Goal: Transaction & Acquisition: Purchase product/service

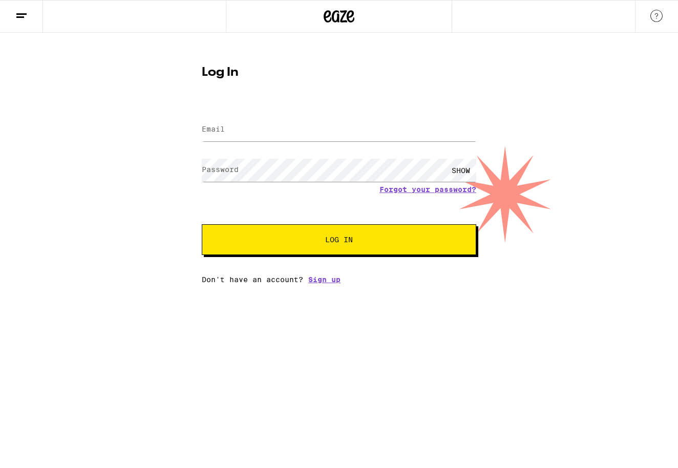
click at [220, 125] on label "Email" at bounding box center [213, 129] width 23 height 8
type input "[EMAIL_ADDRESS][DOMAIN_NAME]"
click at [298, 237] on button "Log In" at bounding box center [339, 239] width 274 height 31
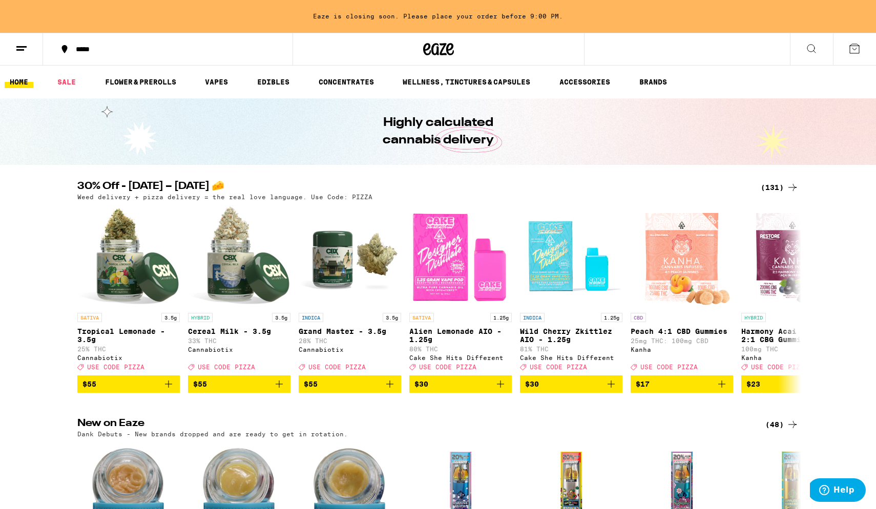
click at [677, 47] on icon at bounding box center [811, 48] width 12 height 12
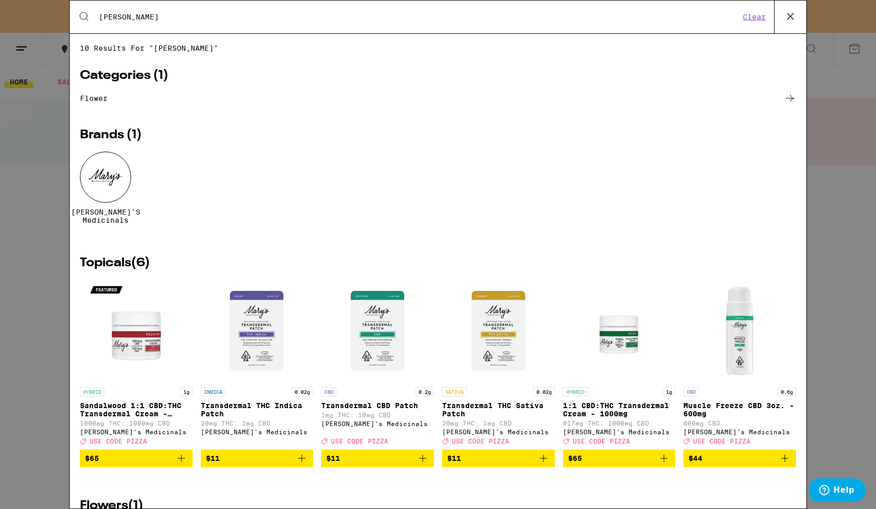
type input "[PERSON_NAME]"
drag, startPoint x: 370, startPoint y: 202, endPoint x: 111, endPoint y: 181, distance: 259.9
click at [111, 181] on div at bounding box center [105, 177] width 51 height 51
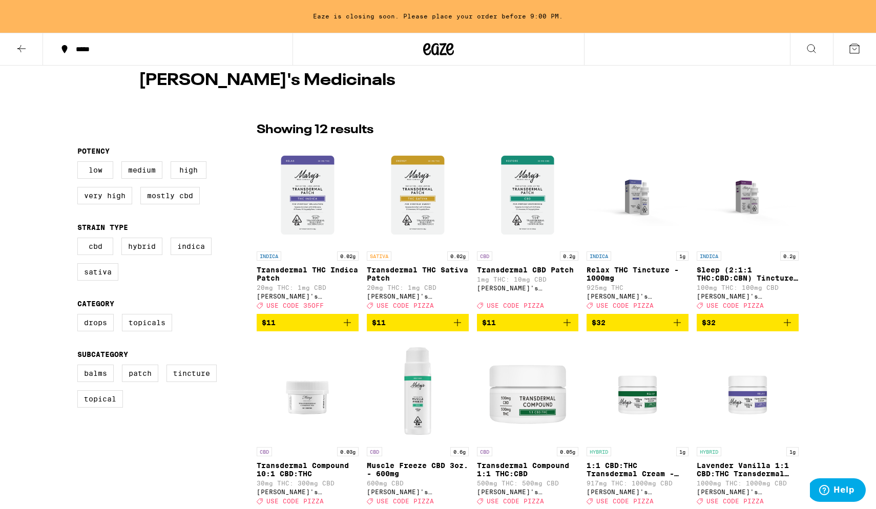
scroll to position [191, 0]
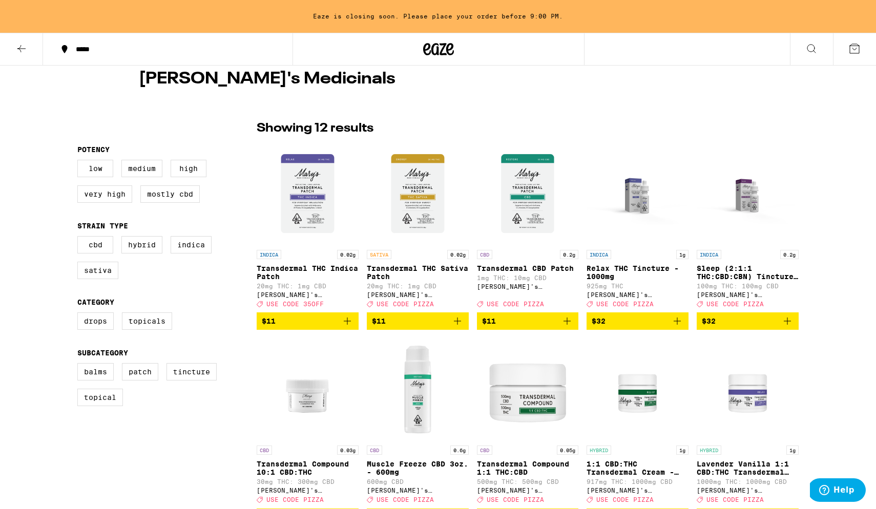
click at [638, 207] on img "Open page for Relax THC Tincture - 1000mg from Mary's Medicinals" at bounding box center [637, 193] width 102 height 102
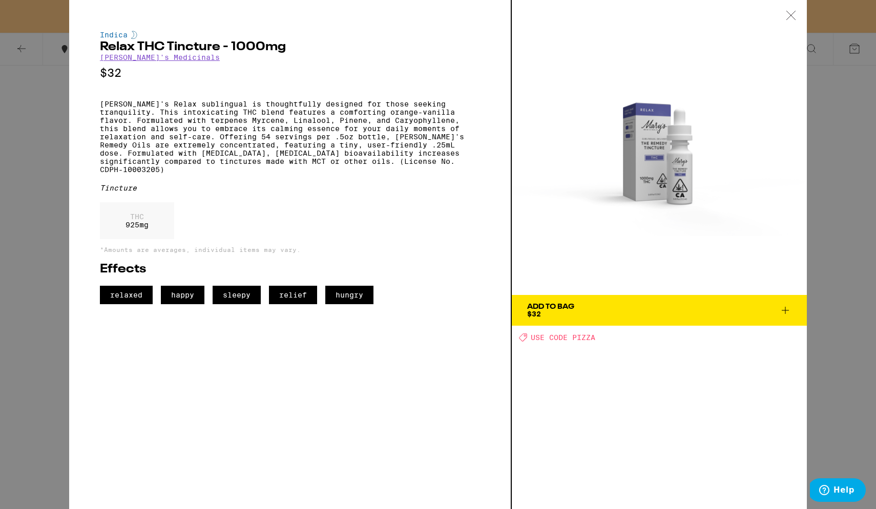
click at [677, 12] on icon at bounding box center [790, 15] width 10 height 9
